Goal: Information Seeking & Learning: Learn about a topic

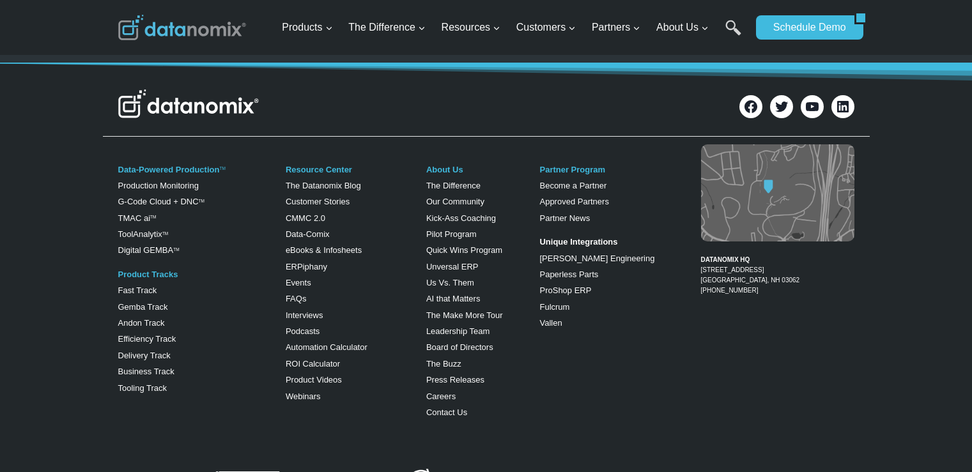
scroll to position [511, 0]
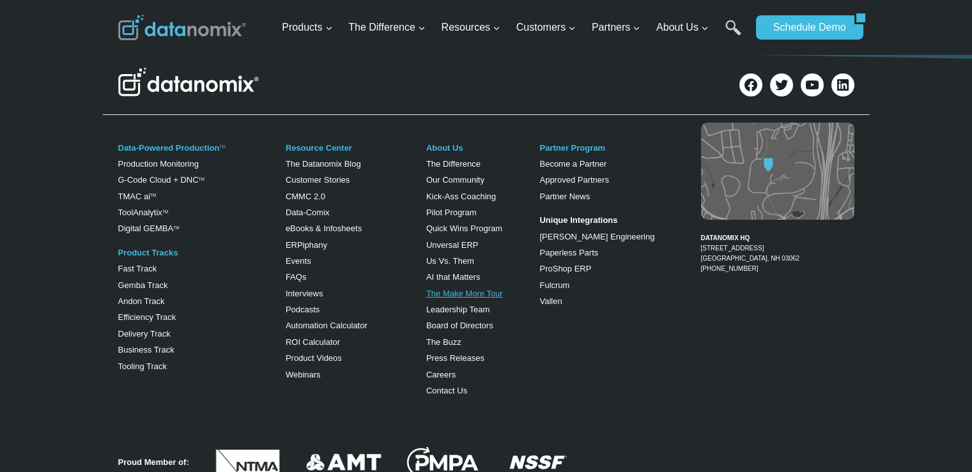
click at [452, 293] on link "The Make More Tour" at bounding box center [464, 294] width 77 height 10
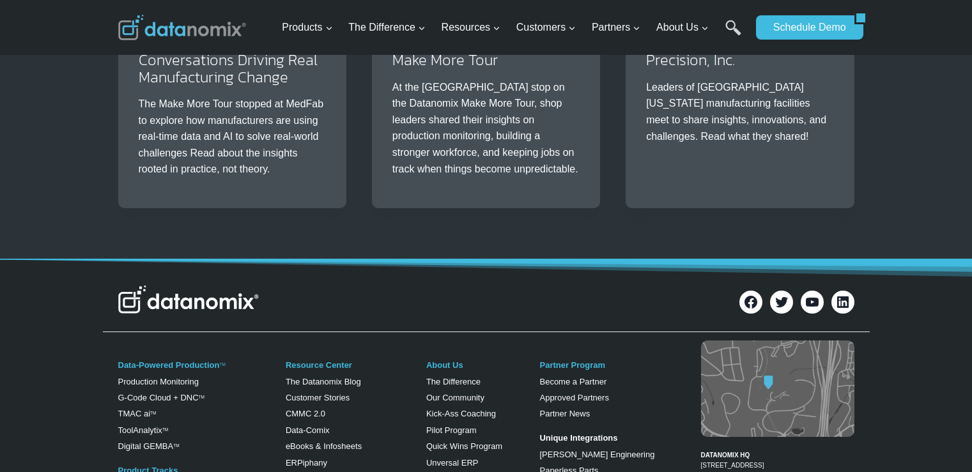
scroll to position [575, 0]
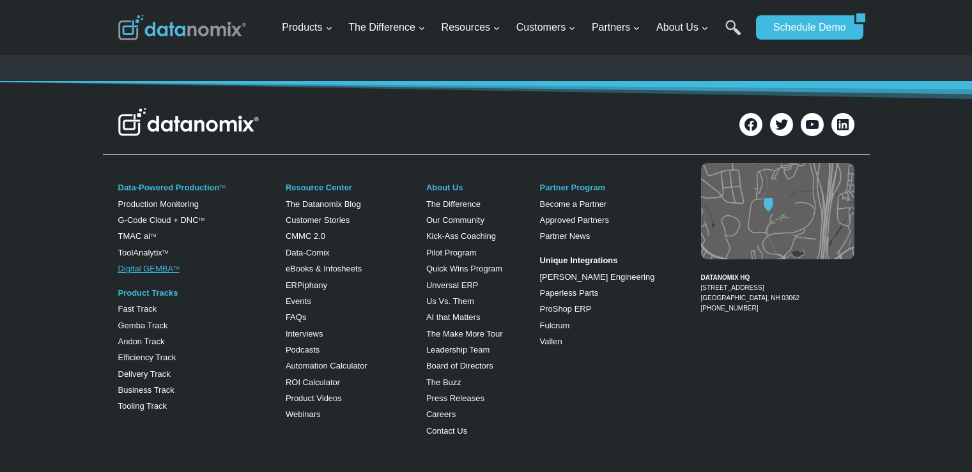
click at [141, 269] on link "Digital GEMBA TM" at bounding box center [148, 269] width 61 height 10
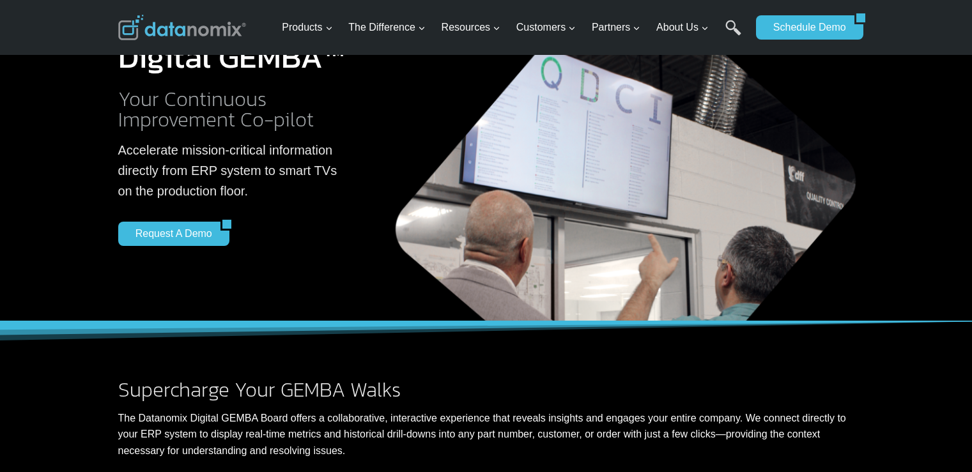
scroll to position [320, 0]
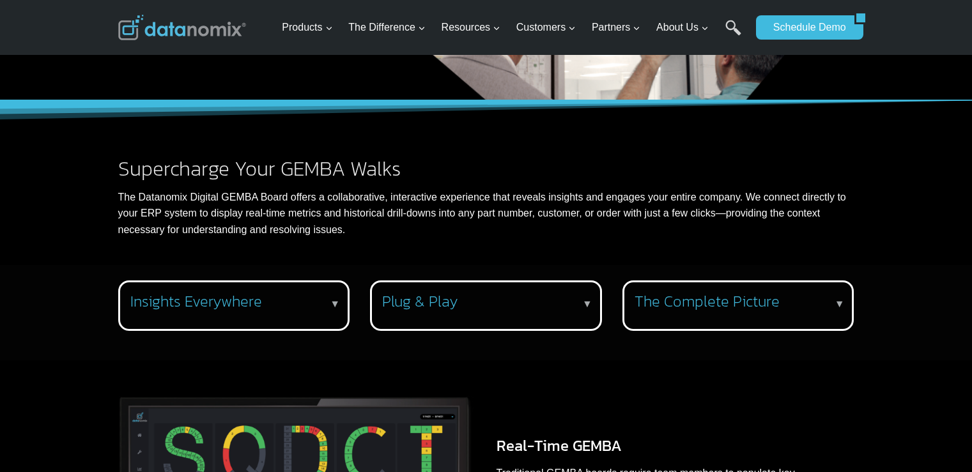
click at [761, 307] on h3 "The Complete Picture" at bounding box center [736, 302] width 203 height 19
